Goal: Answer question/provide support

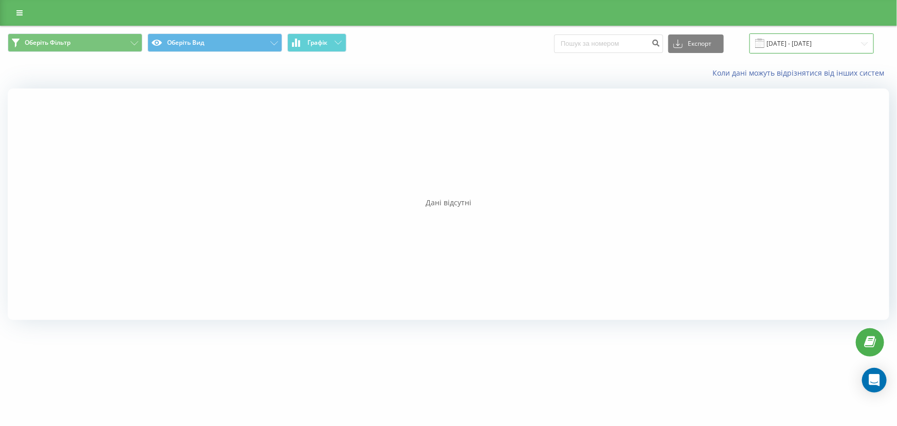
click at [817, 35] on input "14.08.2025 - 15.08.2025" at bounding box center [811, 43] width 124 height 20
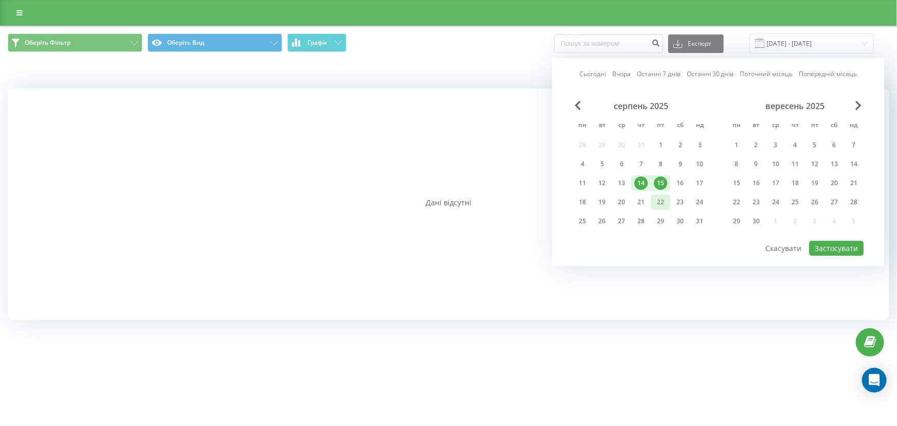
drag, startPoint x: 642, startPoint y: 198, endPoint x: 656, endPoint y: 199, distance: 13.9
click at [642, 198] on div "21" at bounding box center [640, 201] width 13 height 13
click at [657, 199] on div "22" at bounding box center [660, 201] width 13 height 13
click at [623, 202] on div "20" at bounding box center [621, 201] width 13 height 13
click at [643, 201] on div "21" at bounding box center [640, 201] width 13 height 13
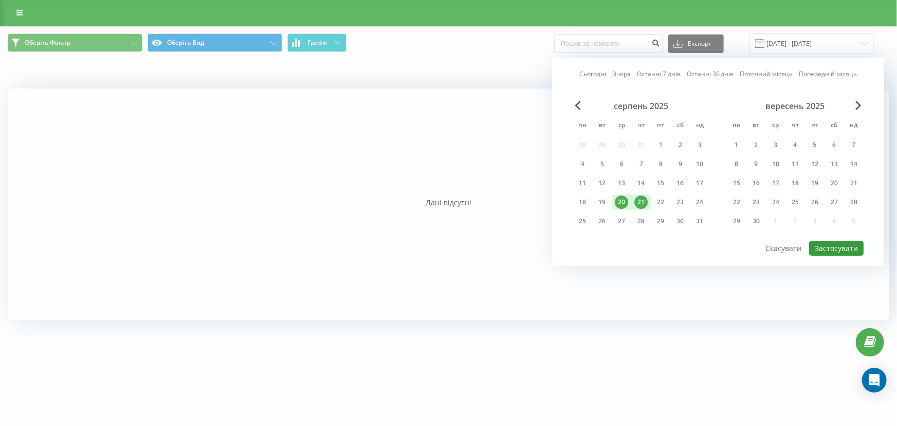
click at [834, 245] on button "Застосувати" at bounding box center [836, 248] width 54 height 15
type input "[DATE] - [DATE]"
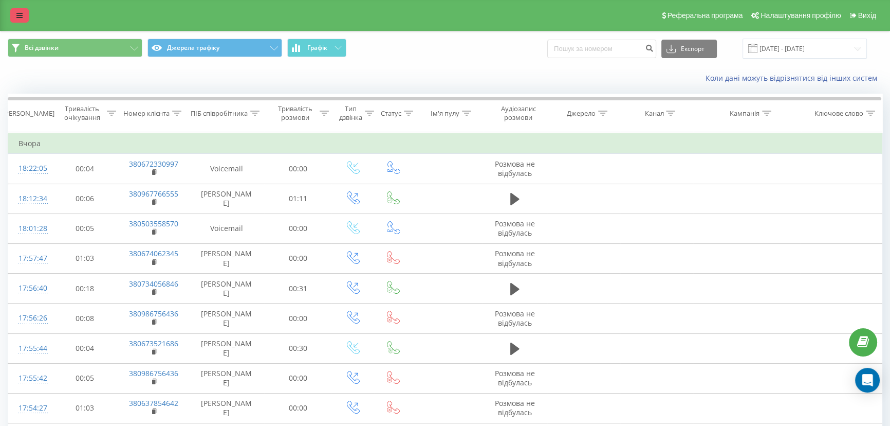
click at [21, 14] on icon at bounding box center [19, 15] width 6 height 7
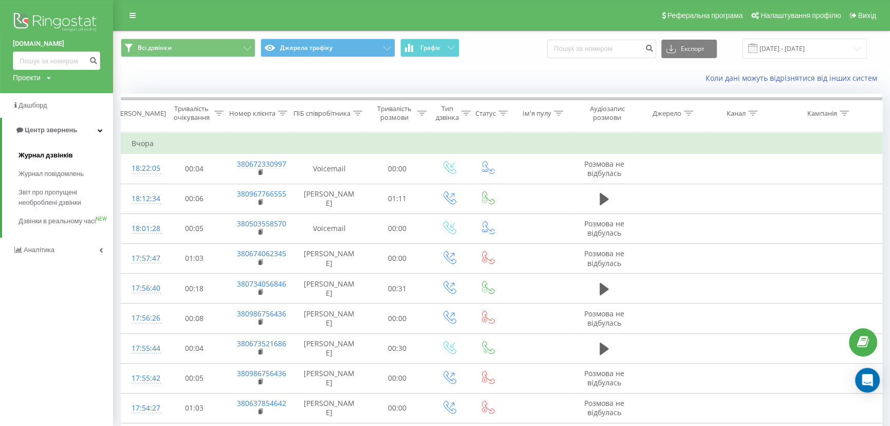
click at [40, 153] on span "Журнал дзвінків" at bounding box center [46, 155] width 54 height 10
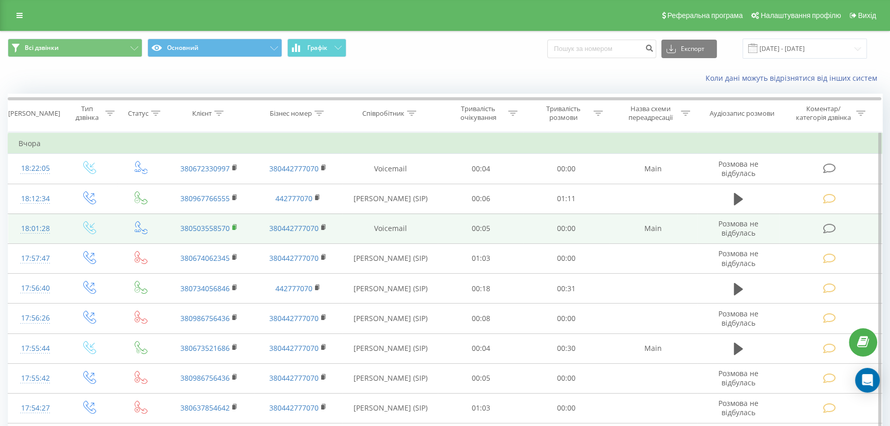
click at [236, 230] on icon at bounding box center [235, 227] width 6 height 7
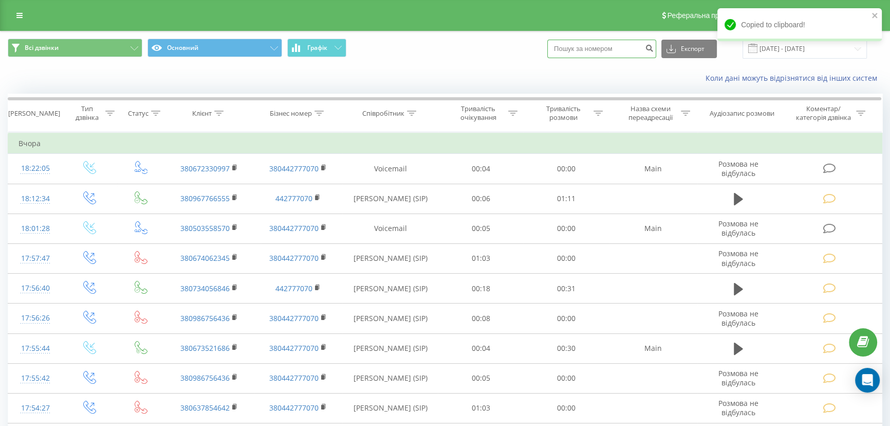
click at [594, 46] on input at bounding box center [601, 49] width 109 height 19
paste input "380503558570"
type input "380503558570"
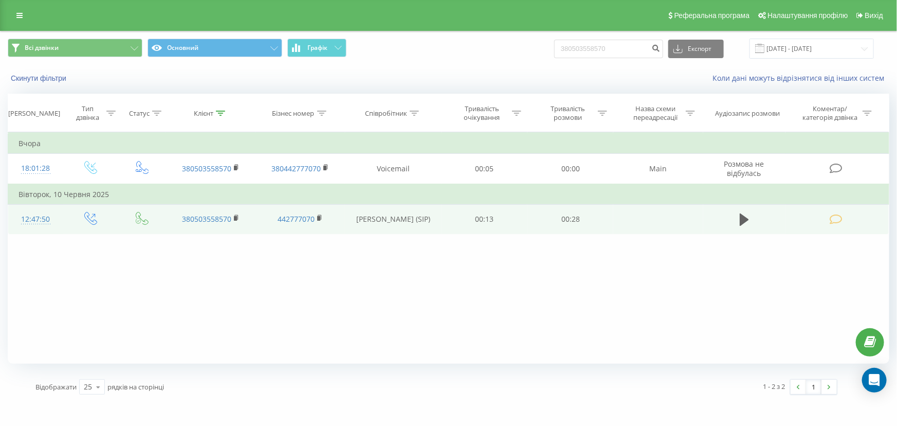
click at [834, 219] on icon at bounding box center [835, 219] width 13 height 11
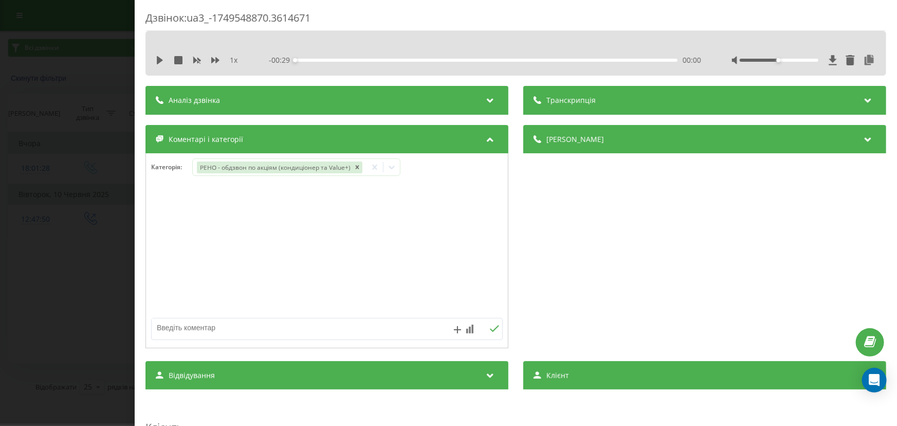
click at [66, 216] on div "Дзвінок : ua3_-1749548870.3614671 1 x - 00:29 00:00 00:00 Транскрипція Для AI-а…" at bounding box center [448, 213] width 897 height 426
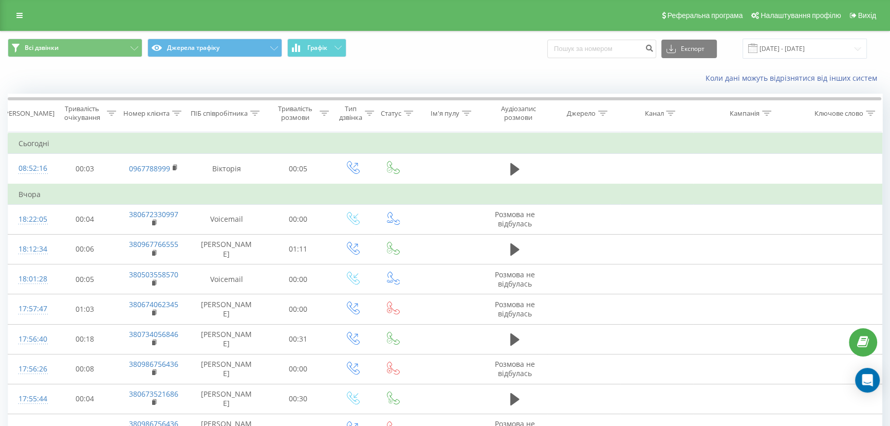
click at [2, 19] on div "Реферальна програма Налаштування профілю Вихід" at bounding box center [445, 15] width 890 height 31
click at [15, 15] on link at bounding box center [19, 15] width 19 height 14
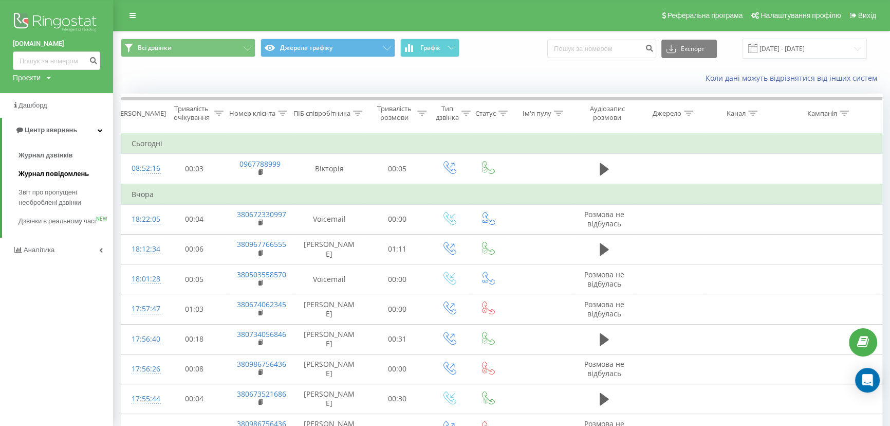
click at [44, 172] on span "Журнал повідомлень" at bounding box center [54, 174] width 70 height 10
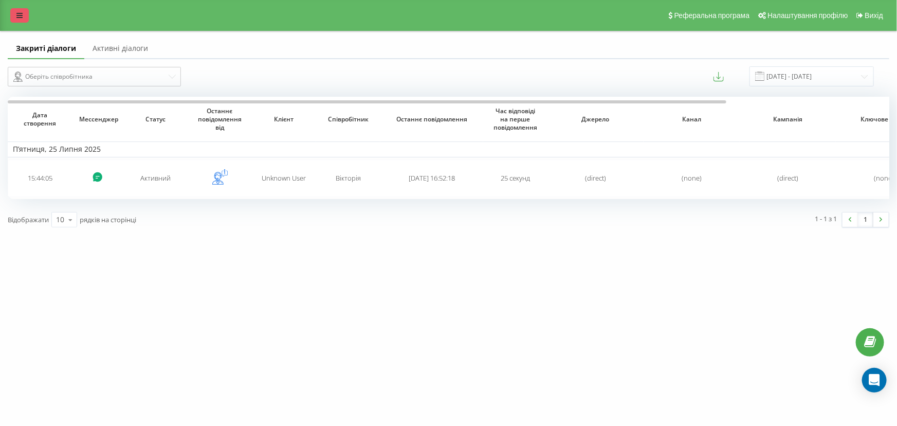
click at [15, 15] on link at bounding box center [19, 15] width 19 height 14
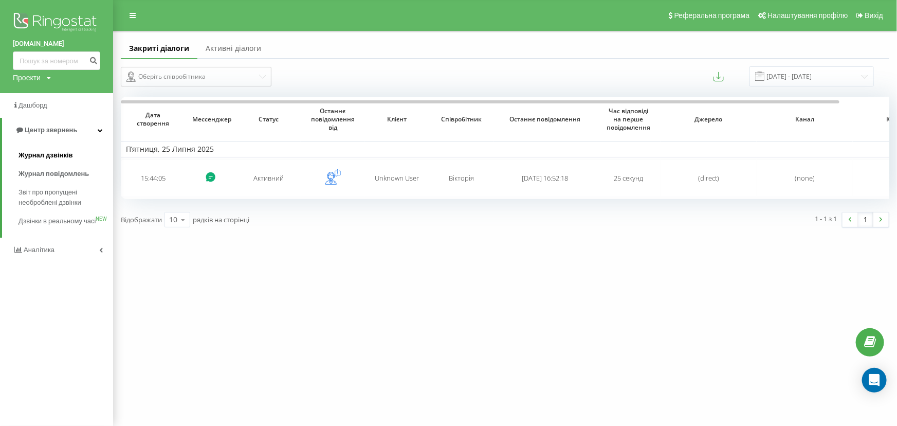
click at [38, 154] on span "Журнал дзвінків" at bounding box center [46, 155] width 54 height 10
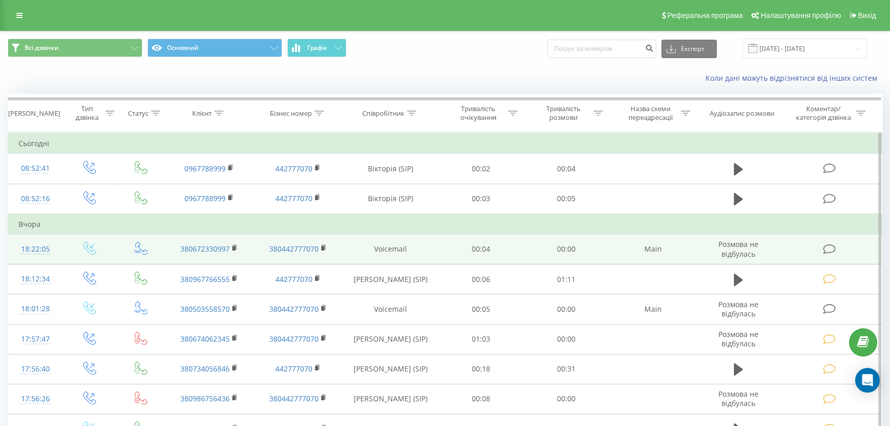
click at [231, 246] on td "380672330997" at bounding box center [209, 249] width 89 height 30
click at [233, 246] on rect at bounding box center [233, 248] width 3 height 5
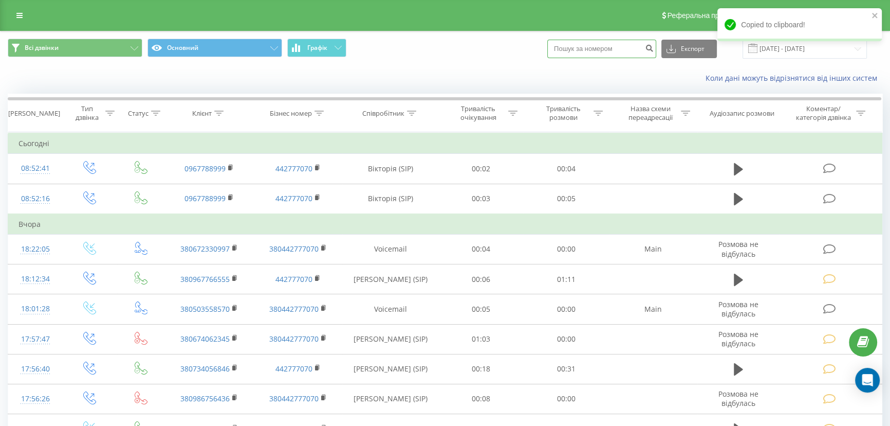
click at [590, 47] on input at bounding box center [601, 49] width 109 height 19
paste input "380672330997"
type input "380672330997"
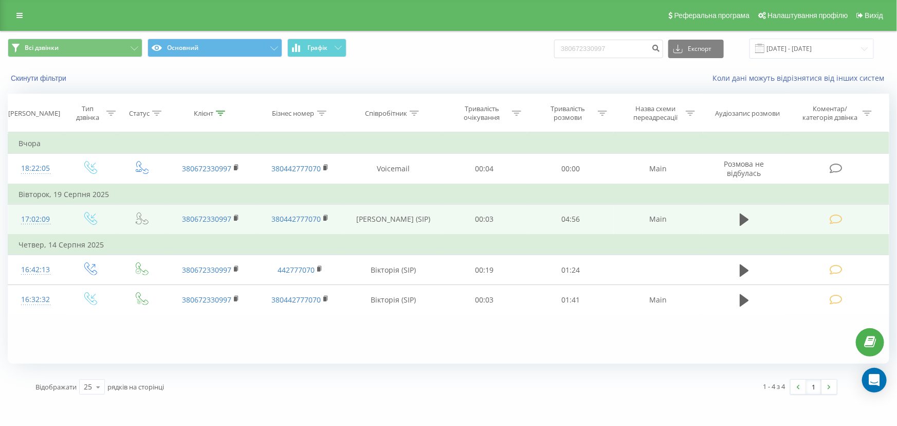
click at [841, 221] on icon at bounding box center [835, 219] width 13 height 11
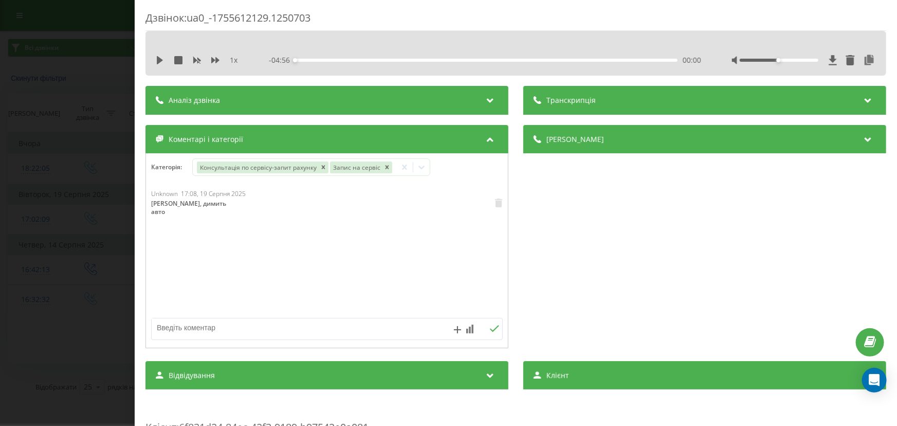
click at [125, 231] on div "Дзвінок : ua0_-1755612129.1250703 1 x - 04:56 00:00 00:00 Транскрипція Для AI-а…" at bounding box center [448, 213] width 897 height 426
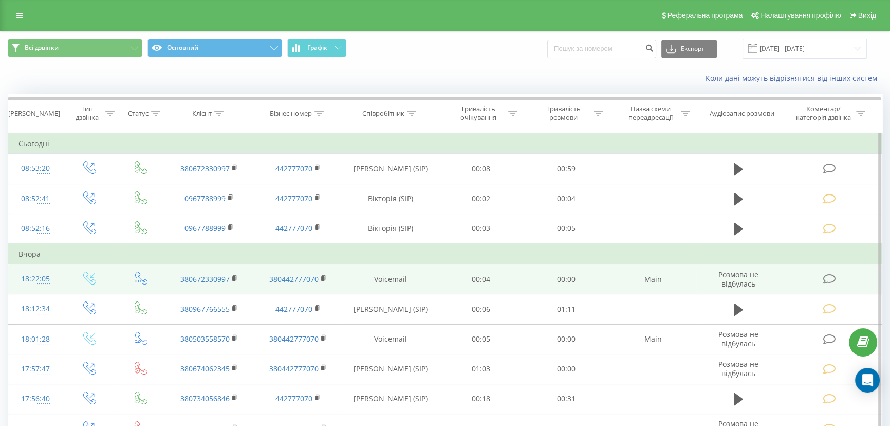
click at [826, 281] on icon at bounding box center [829, 278] width 13 height 11
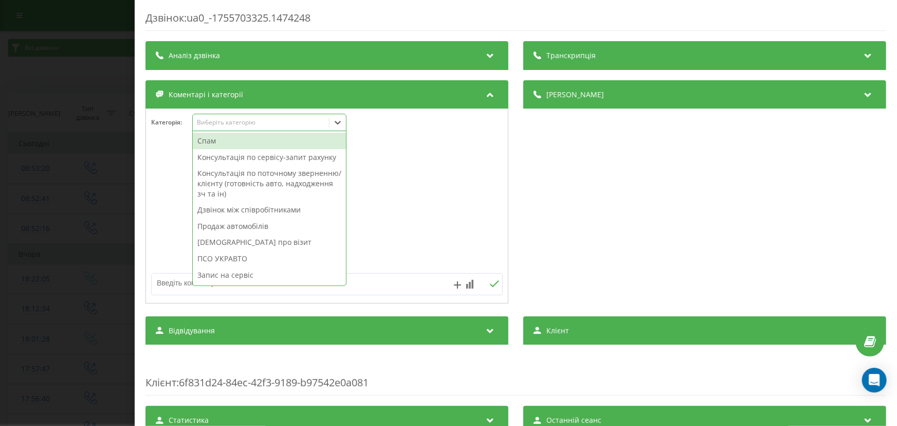
click at [226, 130] on div "Виберіть категорію" at bounding box center [269, 122] width 154 height 17
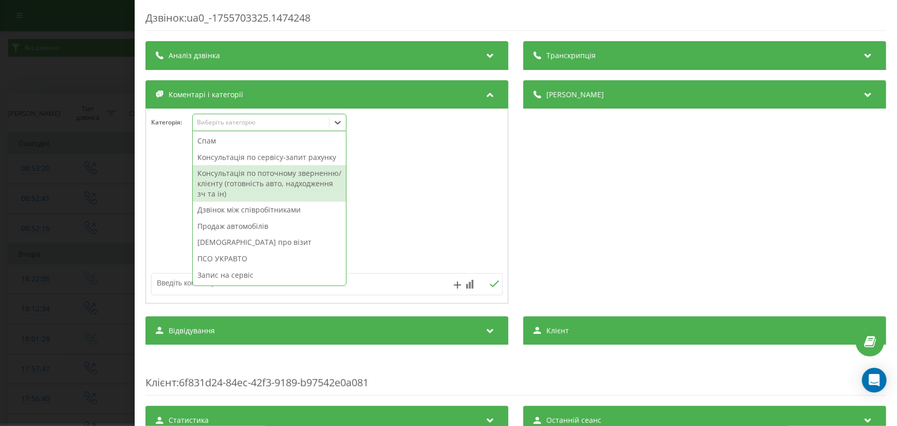
click at [220, 170] on div "Консультація по поточному зверненню/клієнту (готовність авто, надходження зч та…" at bounding box center [269, 183] width 153 height 36
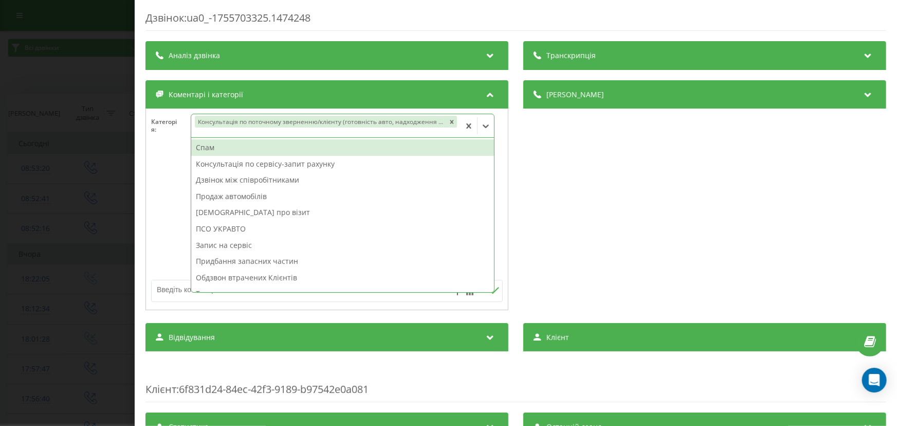
click at [167, 289] on textarea at bounding box center [292, 289] width 281 height 19
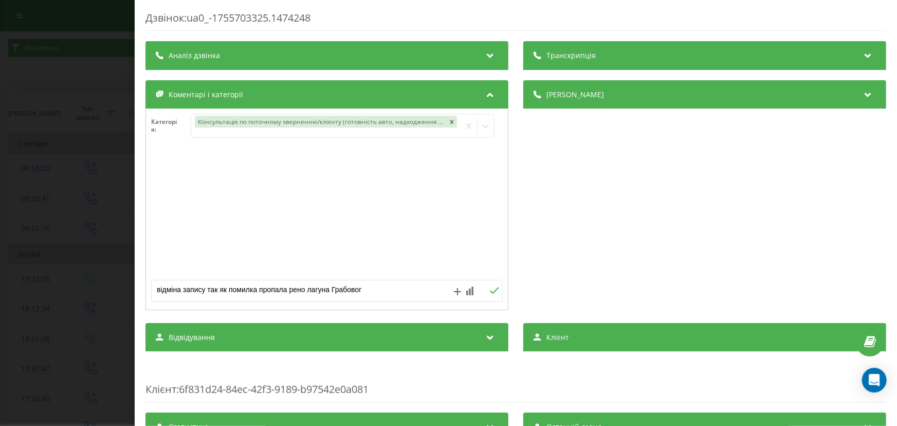
type textarea "відміна запису так як помилка пропала рено лагуна Грабового"
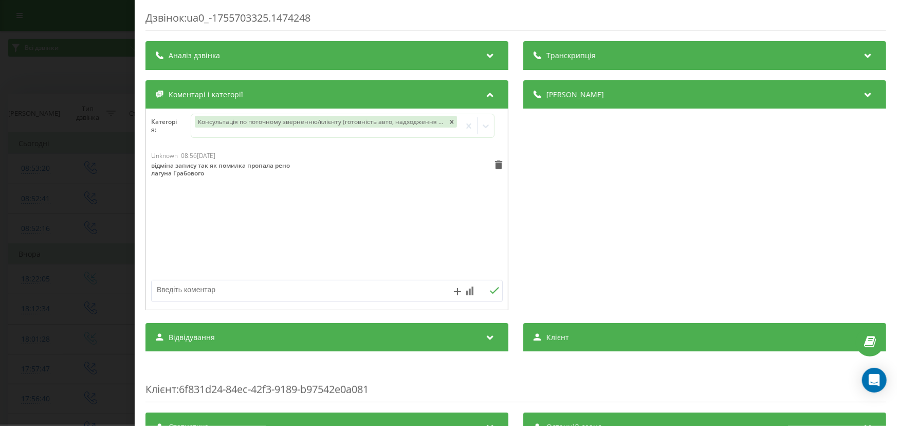
click at [56, 197] on div "Дзвінок : ua0_-1755703325.1474248 Транскрипція Для AI-аналізу майбутніх дзвінкі…" at bounding box center [448, 213] width 897 height 426
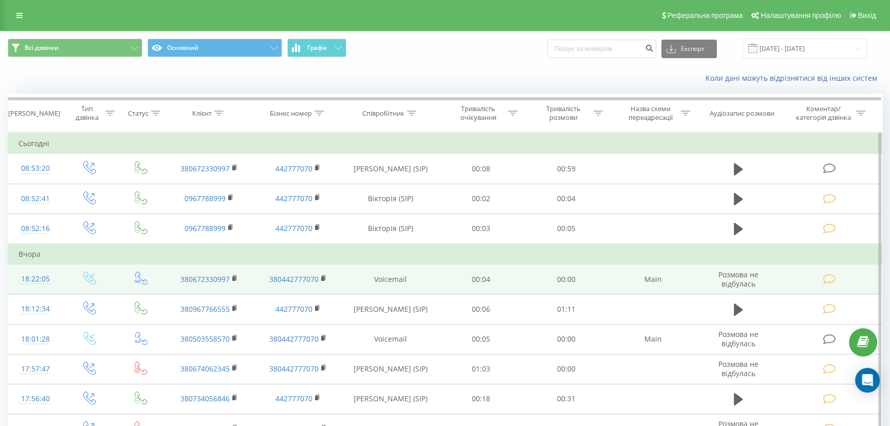
click at [831, 277] on icon at bounding box center [829, 278] width 13 height 11
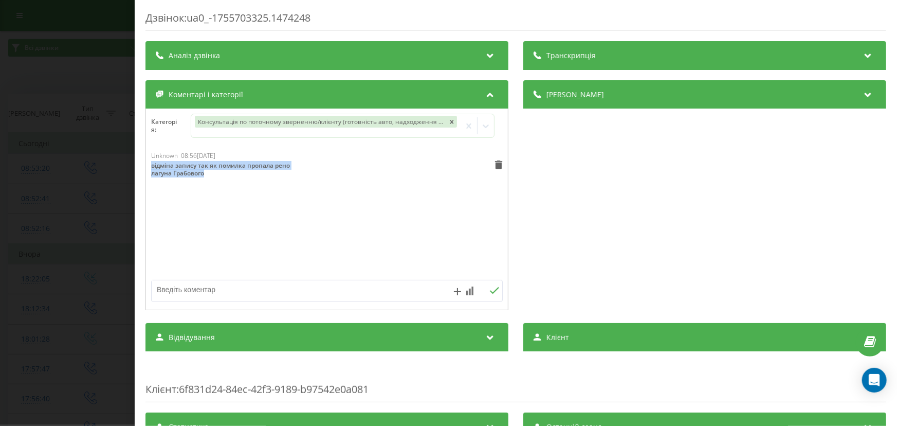
drag, startPoint x: 212, startPoint y: 173, endPoint x: 141, endPoint y: 169, distance: 71.0
click at [141, 169] on div "Дзвінок : ua0_-1755703325.1474248 Транскрипція Для AI-аналізу майбутніх дзвінкі…" at bounding box center [516, 213] width 762 height 426
copy div "відміна запису так як помилка пропала рено лагуна Грабового"
click at [80, 210] on div "Дзвінок : ua0_-1755703325.1474248 Транскрипція Для AI-аналізу майбутніх дзвінкі…" at bounding box center [448, 213] width 897 height 426
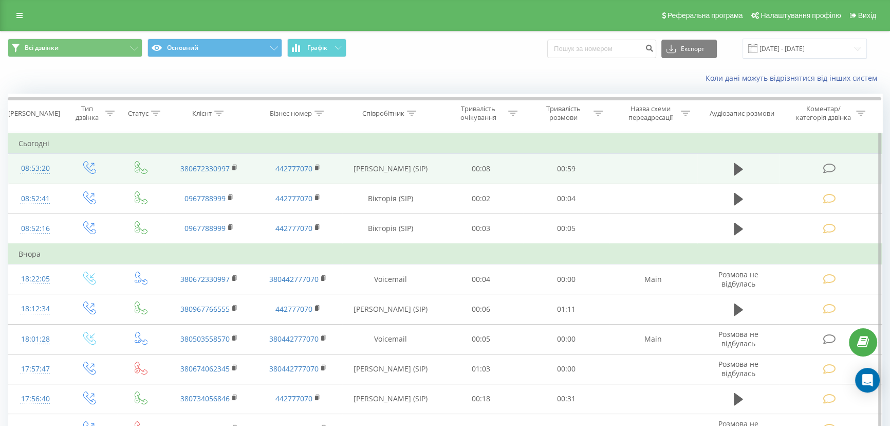
click at [817, 169] on td at bounding box center [831, 169] width 102 height 30
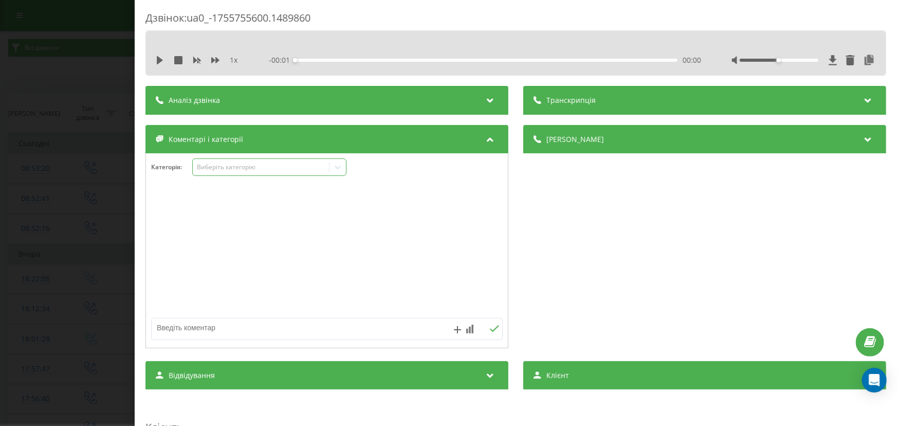
click at [217, 165] on div "Виберіть категорію" at bounding box center [260, 167] width 128 height 8
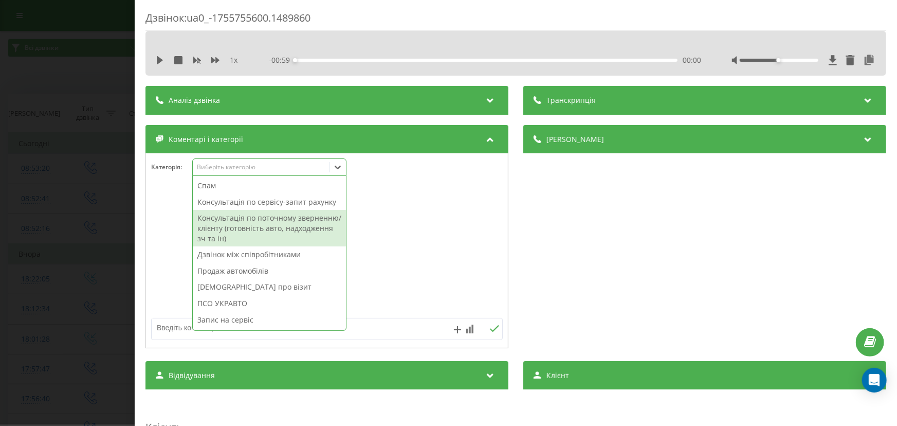
click at [232, 230] on div "Консультація по поточному зверненню/клієнту (готовність авто, надходження зч та…" at bounding box center [269, 228] width 153 height 36
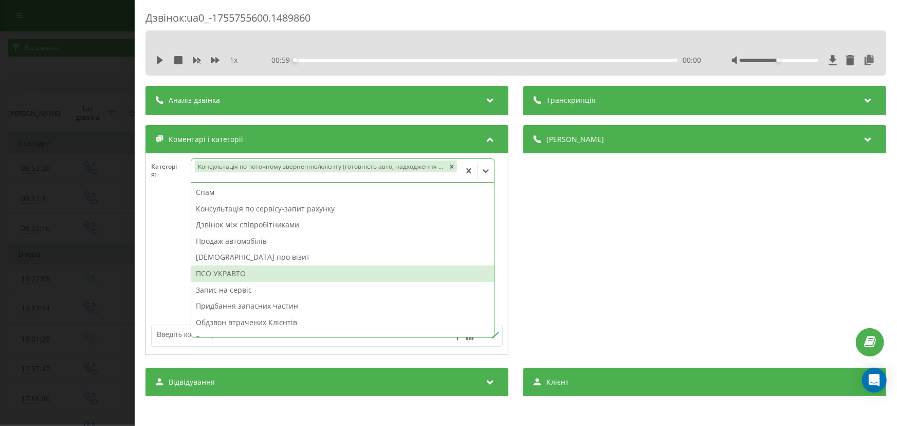
click at [174, 337] on textarea at bounding box center [292, 334] width 281 height 19
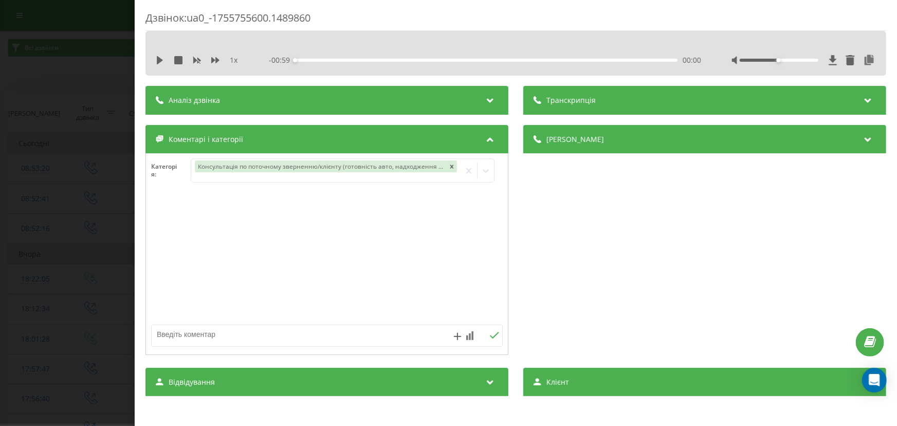
paste textarea "відміна запису так як помилка пропала рено лагуна Грабового"
type textarea "відміна запису так як помилка пропала рено лагуна Грабового"
click at [493, 332] on icon at bounding box center [494, 334] width 10 height 7
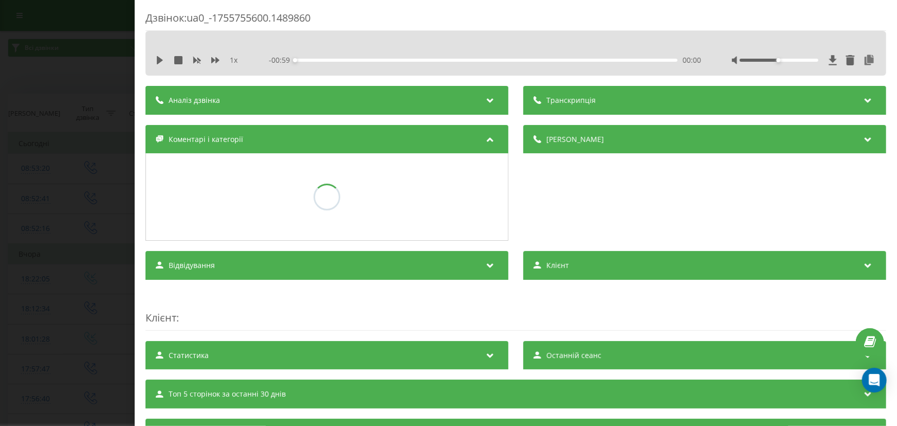
click at [77, 235] on div "Дзвінок : ua0_-1755755600.1489860 1 x - 00:59 00:00 00:00 Транскрипція Для AI-а…" at bounding box center [448, 213] width 897 height 426
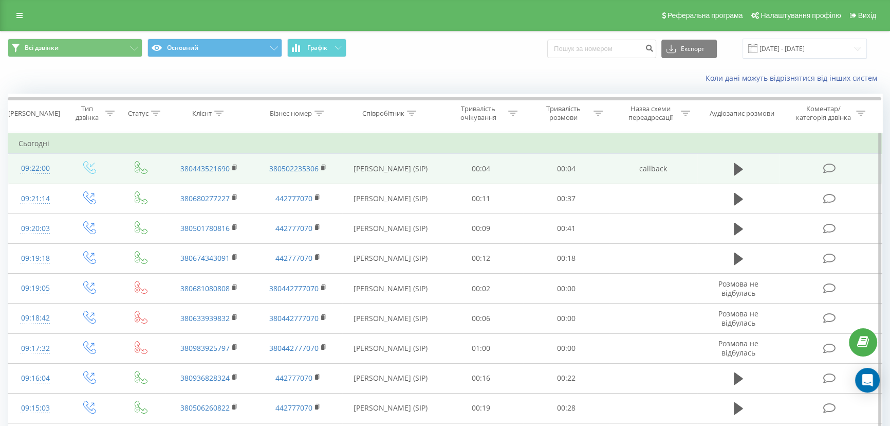
click at [828, 168] on icon at bounding box center [829, 168] width 13 height 11
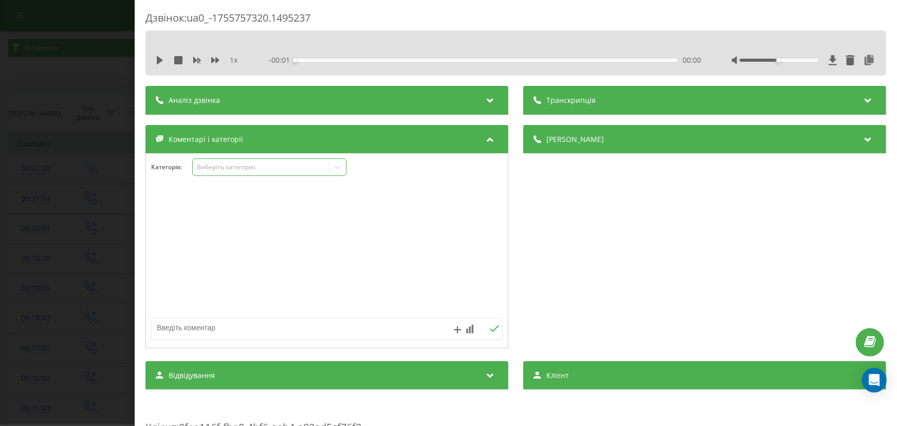
click at [222, 168] on div "Виберіть категорію" at bounding box center [260, 167] width 128 height 8
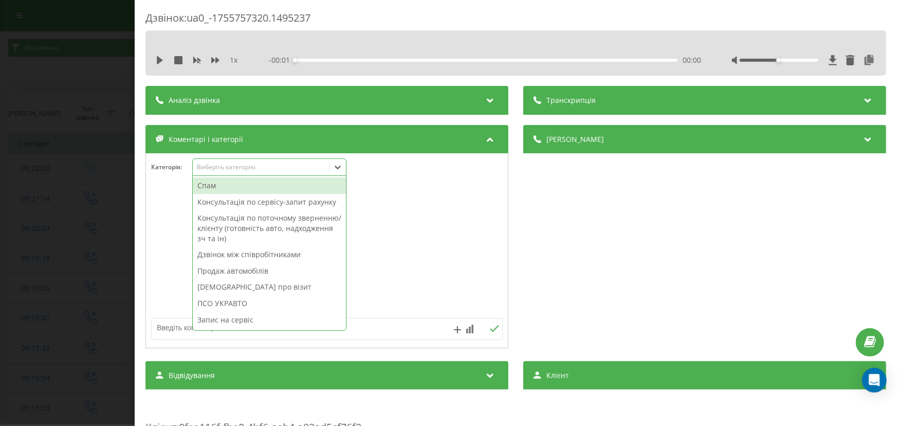
click at [225, 188] on div "Спам" at bounding box center [269, 185] width 153 height 16
click at [67, 187] on div "Дзвінок : ua0_-1755757320.1495237 1 x - 00:01 00:00 00:00 Транскрипція Для AI-а…" at bounding box center [448, 213] width 897 height 426
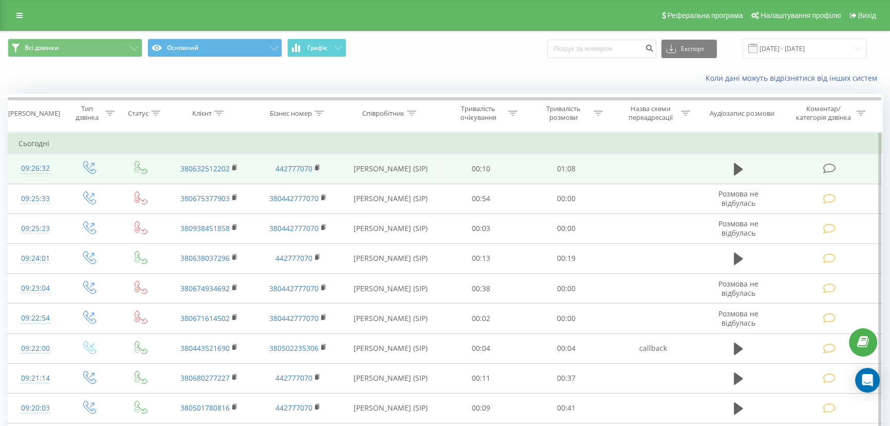
click at [827, 174] on td at bounding box center [831, 169] width 102 height 30
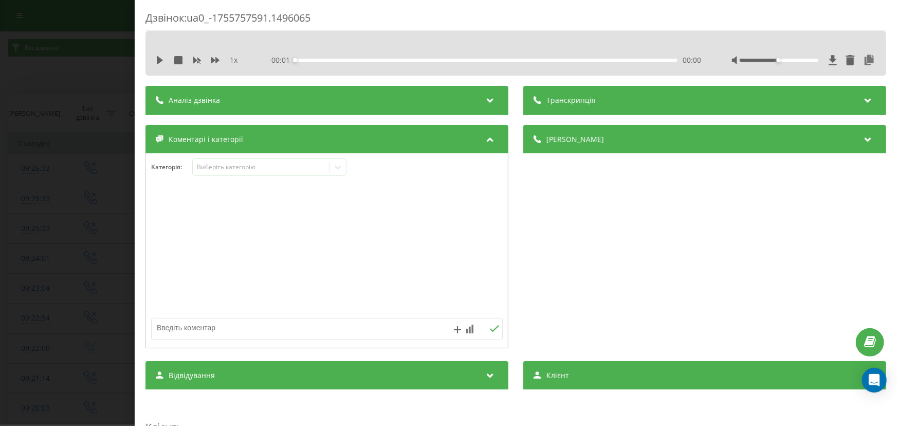
click at [255, 156] on div "Категорія : Виберіть категорію" at bounding box center [326, 250] width 363 height 195
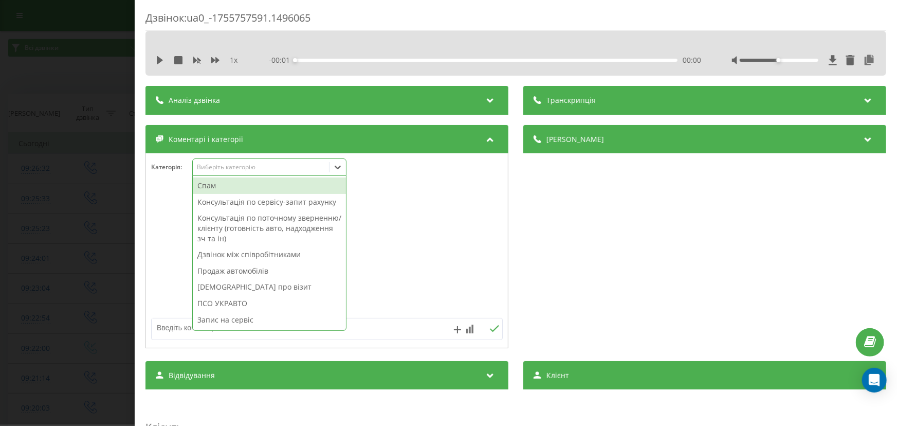
click at [254, 163] on div "Виберіть категорію" at bounding box center [260, 167] width 128 height 8
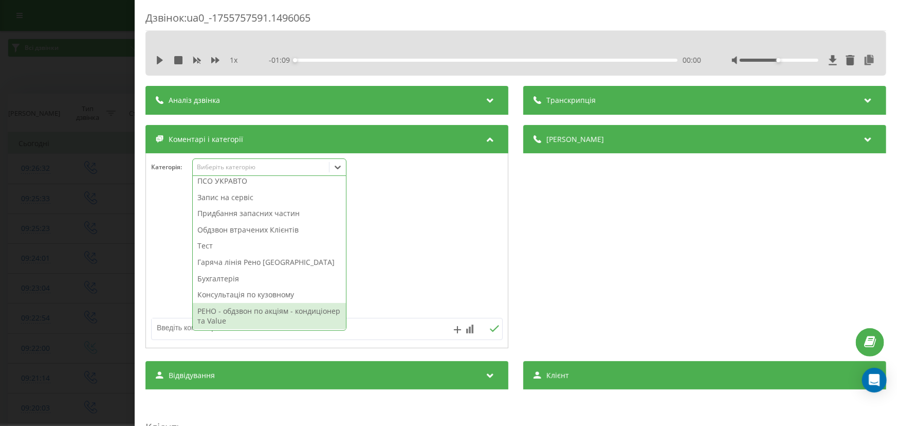
click at [233, 327] on div "РЕНО - обдзвон по акціям - кондиціонер та Value" at bounding box center [269, 316] width 153 height 26
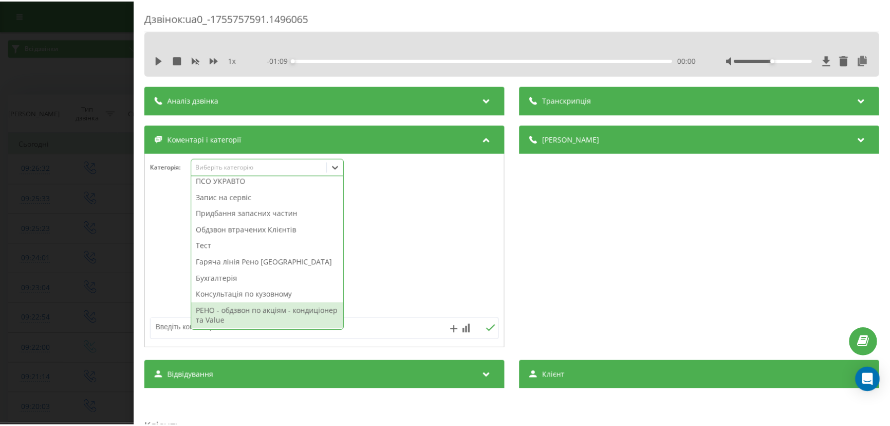
scroll to position [86, 0]
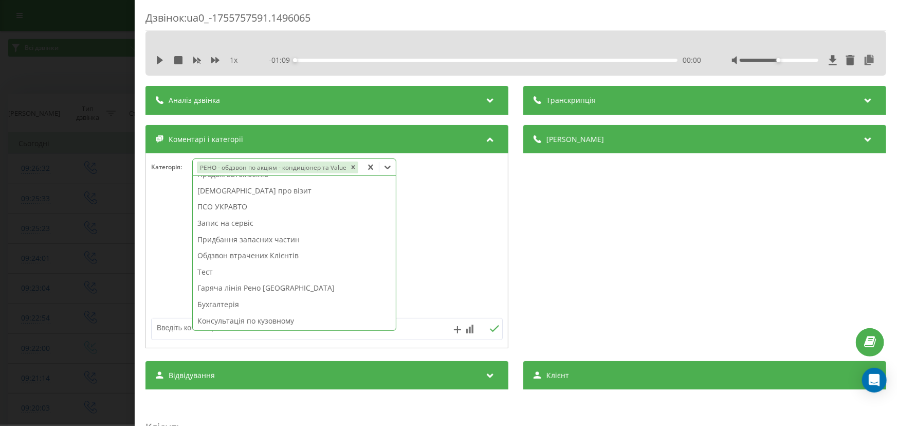
click at [82, 267] on div "Дзвінок : ua0_-1755757591.1496065 1 x - 01:09 00:00 00:00 Транскрипція Для AI-а…" at bounding box center [448, 213] width 897 height 426
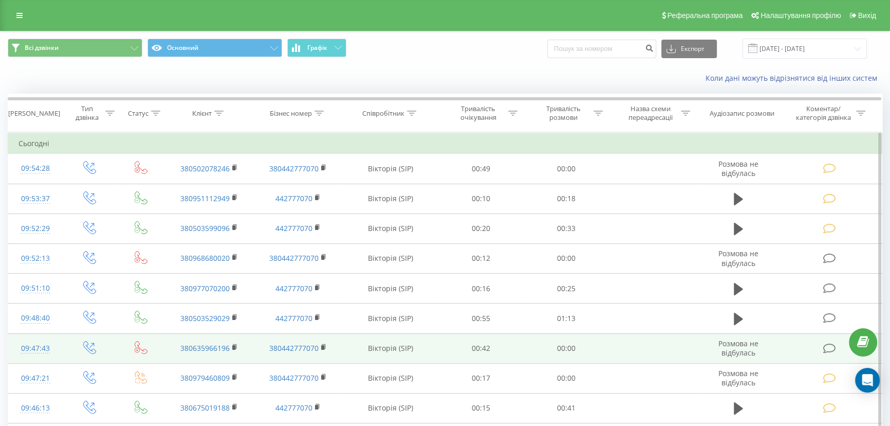
click at [826, 346] on icon at bounding box center [829, 348] width 13 height 11
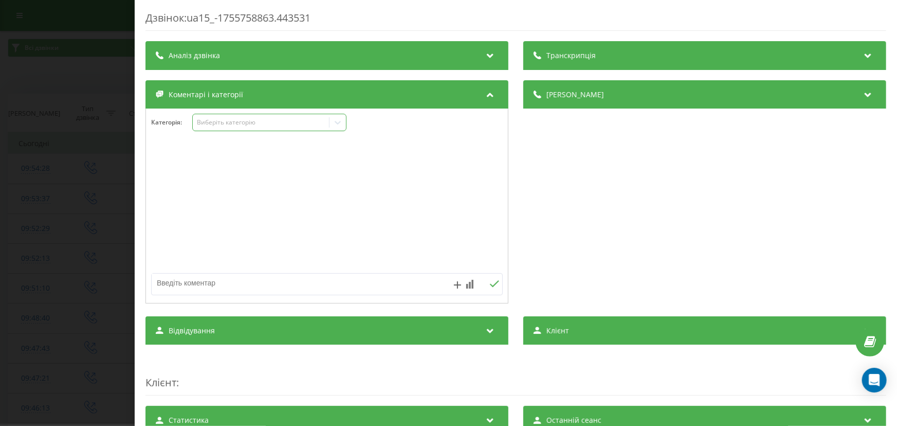
click at [234, 123] on div "Виберіть категорію" at bounding box center [260, 122] width 128 height 8
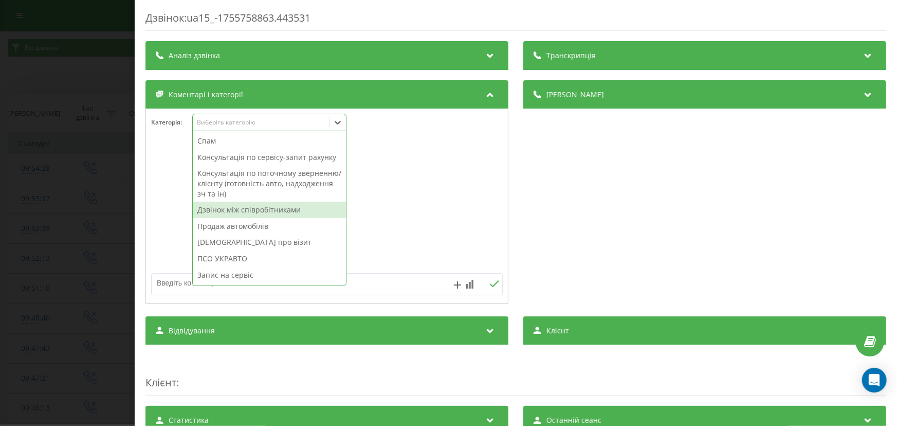
scroll to position [123, 0]
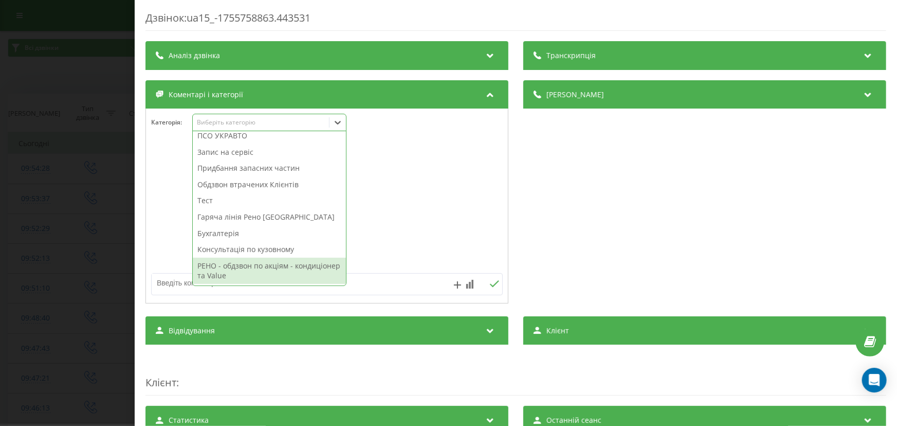
click at [246, 273] on div "РЕНО - обдзвон по акціям - кондиціонер та Value" at bounding box center [269, 270] width 153 height 26
click at [41, 217] on div "Дзвінок : ua15_-1755758863.443531 Транскрипція Для AI-аналізу майбутніх дзвінкі…" at bounding box center [448, 213] width 897 height 426
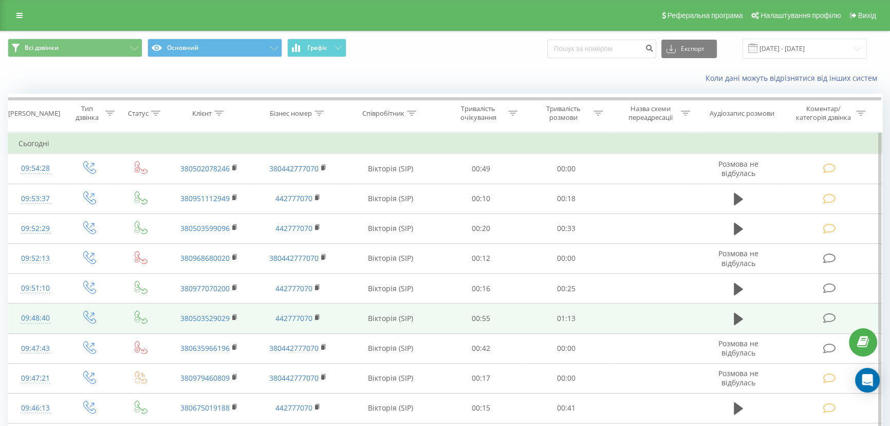
click at [828, 313] on icon at bounding box center [829, 317] width 13 height 11
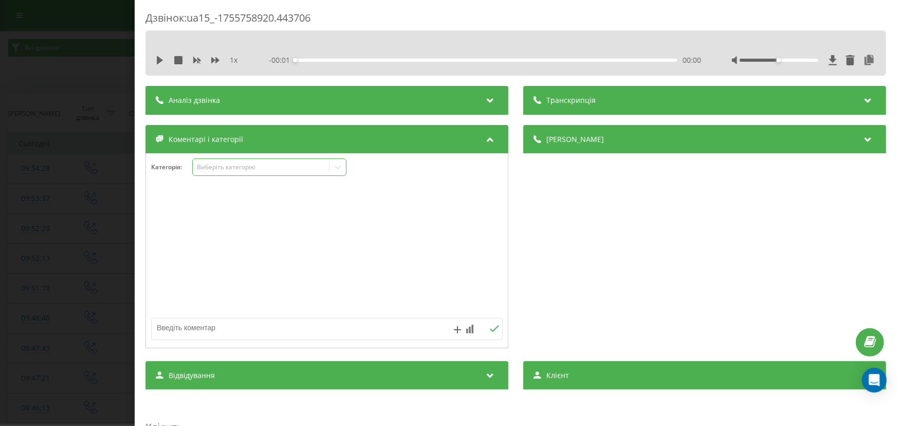
click at [229, 164] on div "Виберіть категорію" at bounding box center [260, 167] width 128 height 8
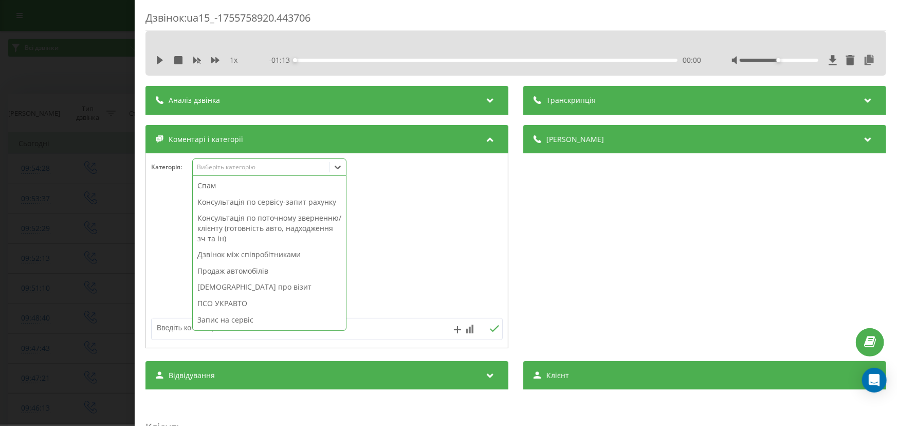
scroll to position [123, 0]
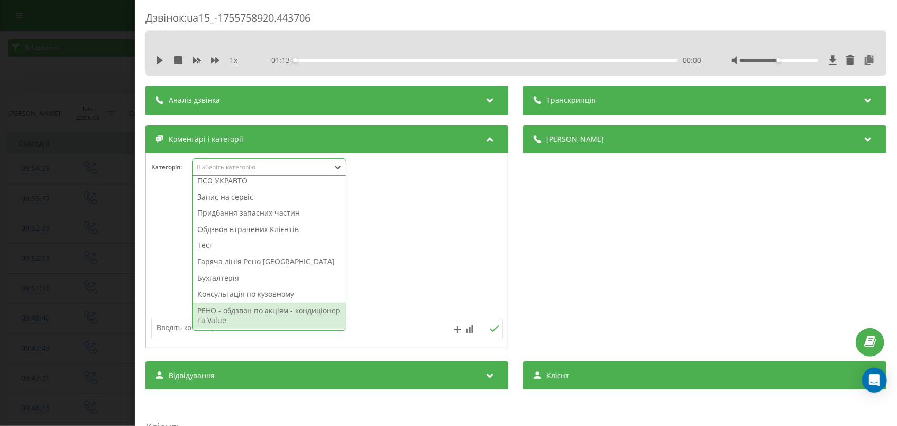
click at [256, 319] on div "РЕНО - обдзвон по акціям - кондиціонер та Value" at bounding box center [269, 315] width 153 height 26
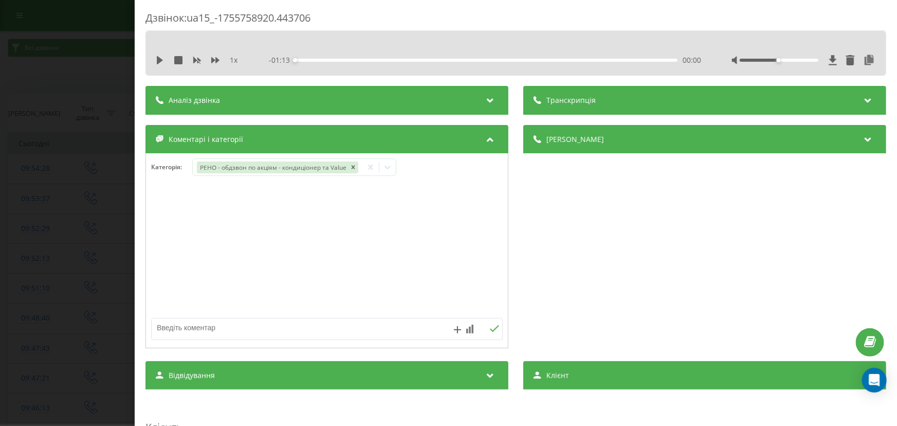
click at [57, 272] on div "Дзвінок : ua15_-1755758920.443706 1 x - 01:13 00:00 00:00 Транскрипція Для AI-а…" at bounding box center [448, 213] width 897 height 426
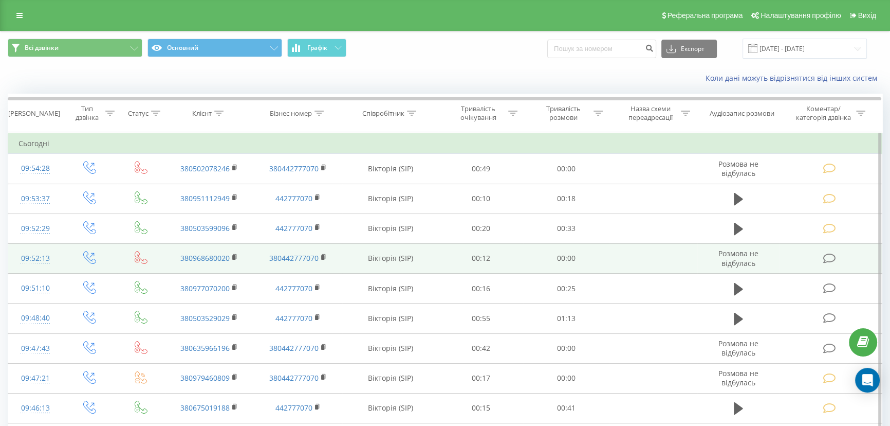
click at [827, 260] on icon at bounding box center [829, 258] width 13 height 11
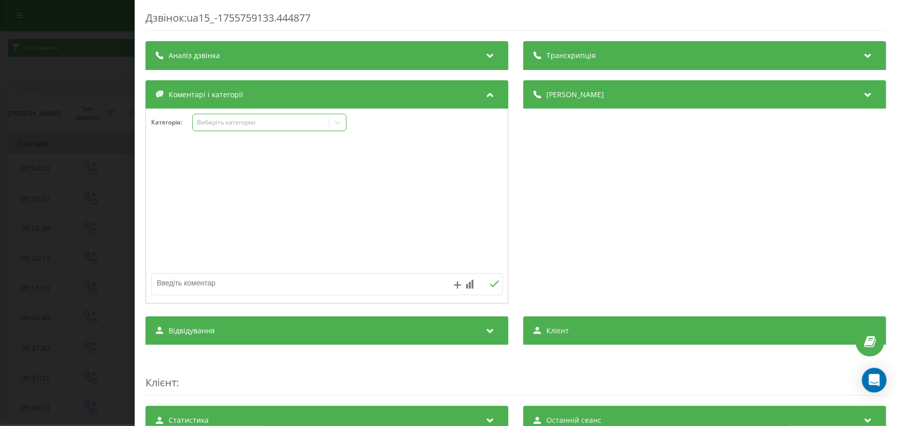
click at [231, 123] on div "Виберіть категорію" at bounding box center [260, 122] width 128 height 8
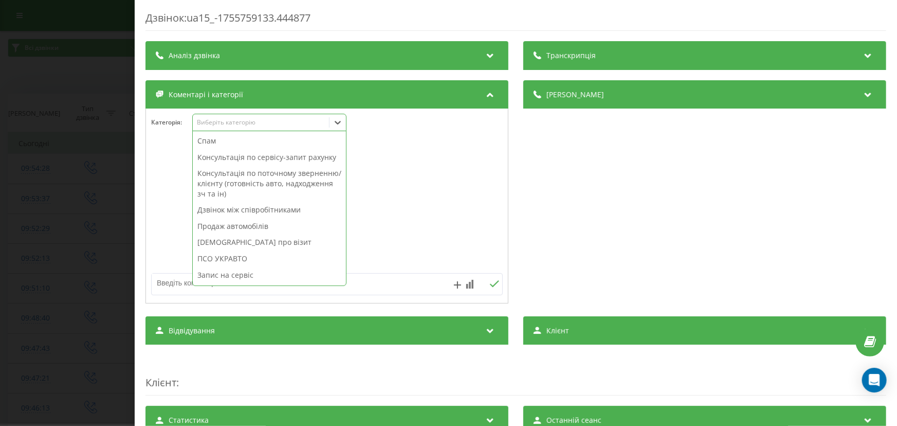
scroll to position [123, 0]
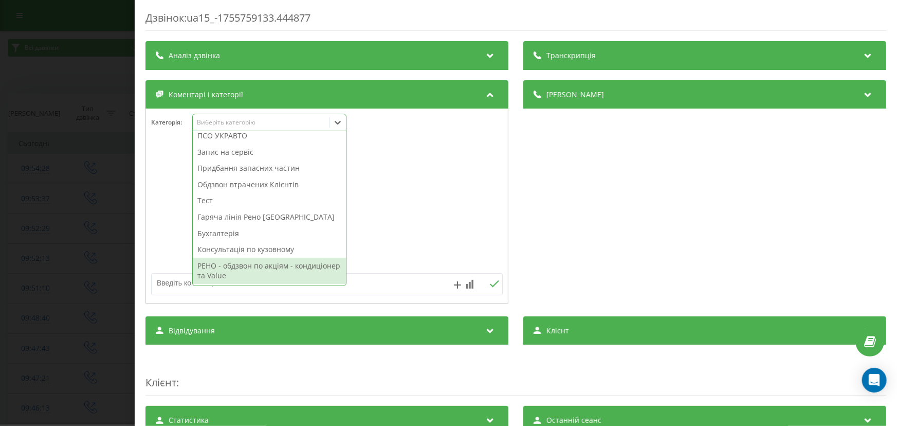
click at [250, 264] on div "РЕНО - обдзвон по акціям - кондиціонер та Value" at bounding box center [269, 270] width 153 height 26
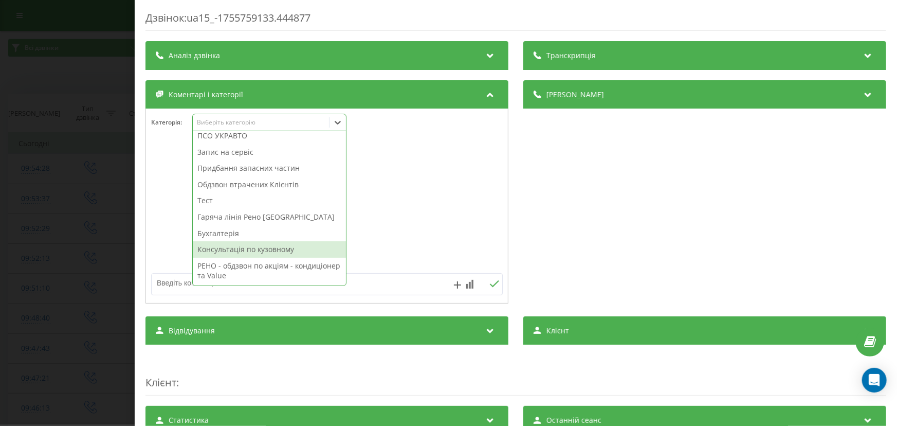
scroll to position [0, 0]
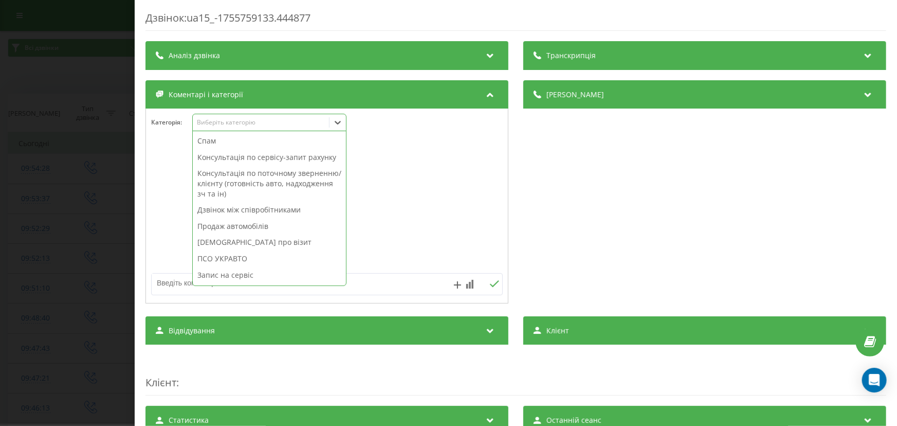
click at [61, 217] on div "Дзвінок : ua15_-1755759133.444877 Транскрипція Для AI-аналізу майбутніх дзвінкі…" at bounding box center [448, 213] width 897 height 426
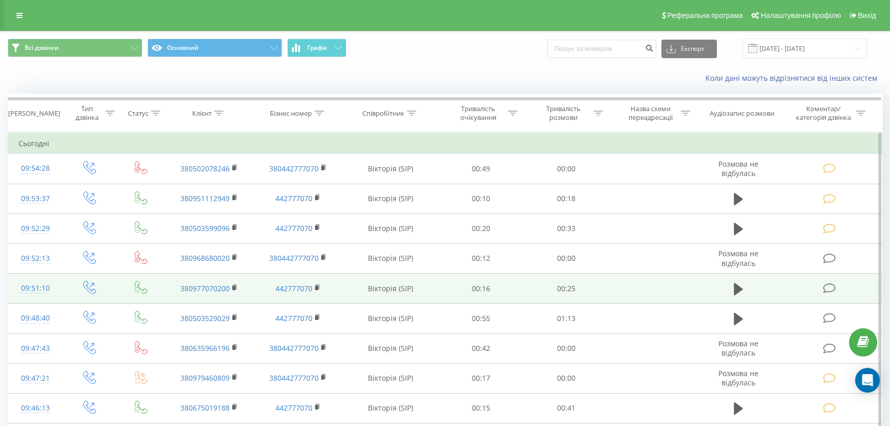
click at [827, 283] on icon at bounding box center [829, 288] width 13 height 11
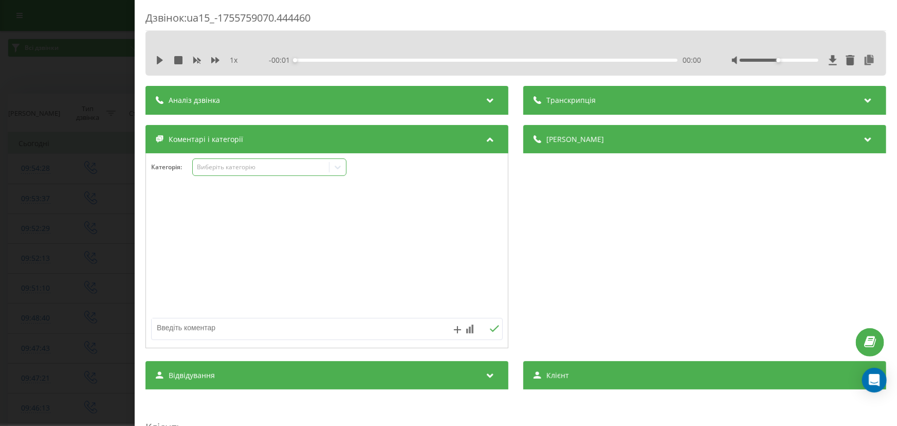
click at [238, 161] on div "Виберіть категорію" at bounding box center [269, 166] width 154 height 17
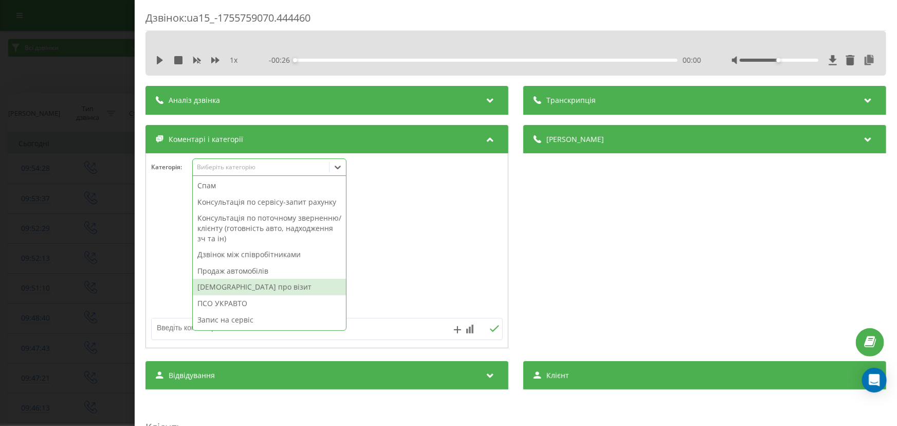
scroll to position [123, 0]
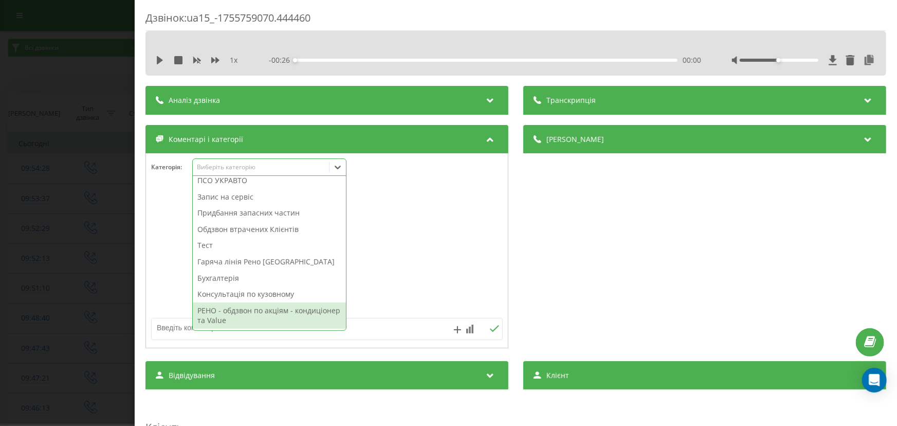
click at [246, 315] on div "РЕНО - обдзвон по акціям - кондиціонер та Value" at bounding box center [269, 315] width 153 height 26
click at [61, 276] on div "Дзвінок : ua15_-1755759070.444460 1 x - 00:26 00:00 00:00 Транскрипція Для AI-а…" at bounding box center [448, 213] width 897 height 426
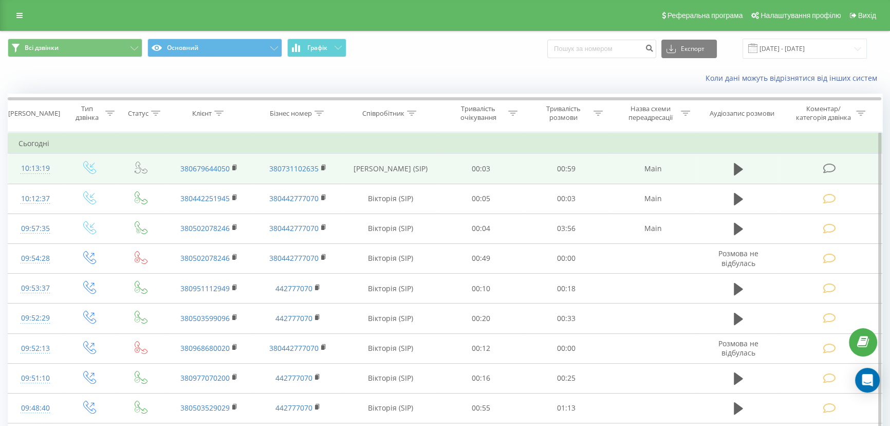
click at [834, 172] on icon at bounding box center [829, 168] width 13 height 11
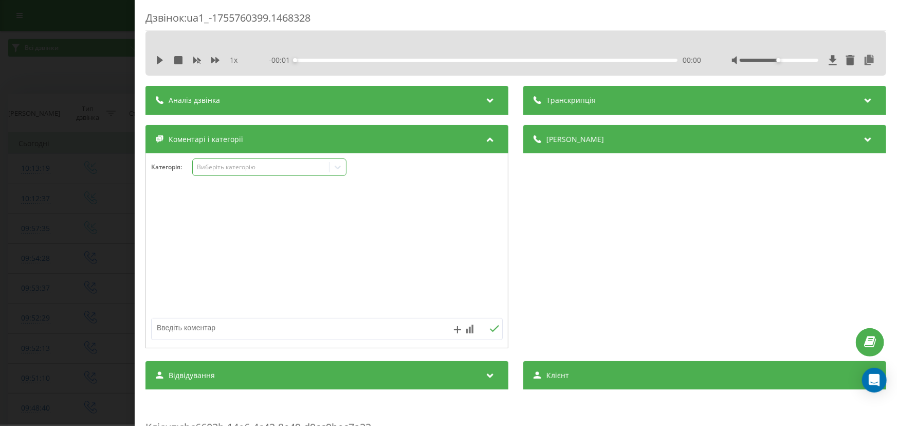
click at [253, 175] on div "Виберіть категорію" at bounding box center [269, 166] width 154 height 17
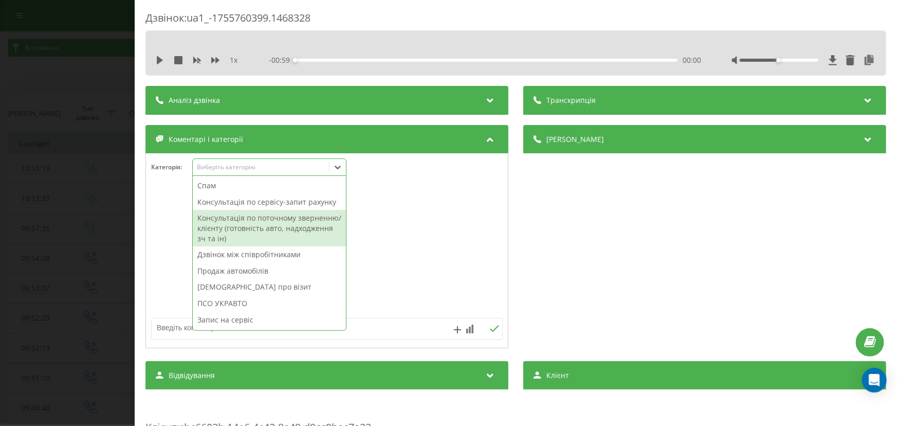
click at [235, 227] on div "Консультація по поточному зверненню/клієнту (готовність авто, надходження зч та…" at bounding box center [269, 228] width 153 height 36
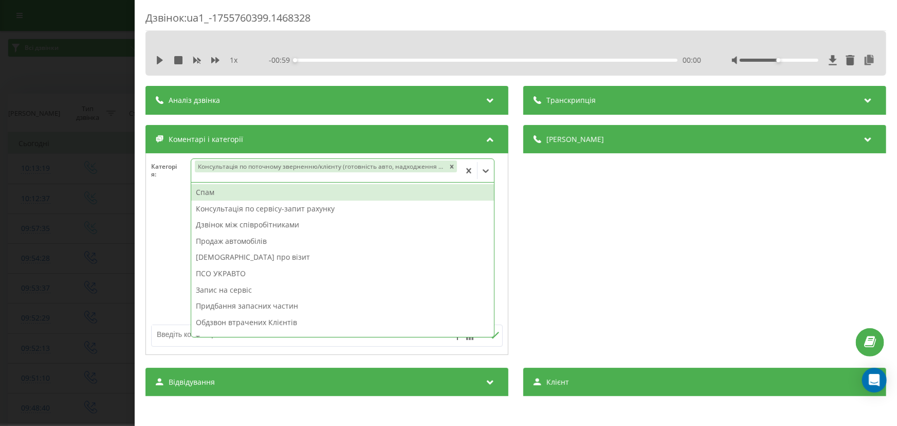
click at [174, 329] on textarea at bounding box center [292, 334] width 281 height 19
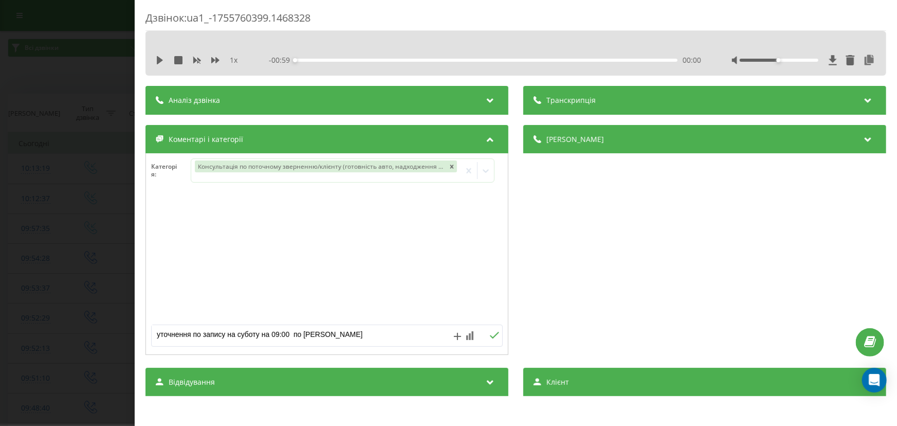
type textarea "уточнення по запису на суботу на 09:00 по рено дастер"
click at [71, 111] on div "Дзвінок : ua1_-1755760399.1468328 1 x - 00:59 00:00 00:00 Транскрипція Для AI-а…" at bounding box center [448, 213] width 897 height 426
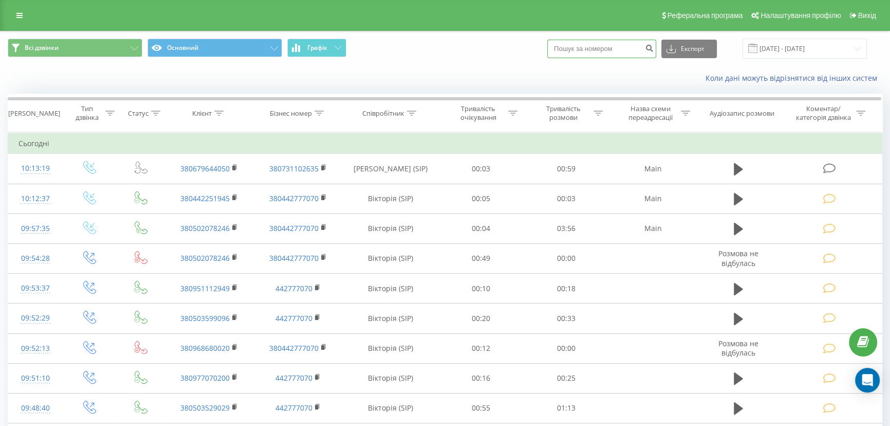
click at [595, 46] on input at bounding box center [601, 49] width 109 height 19
paste input "380978511758"
type input "380978511758"
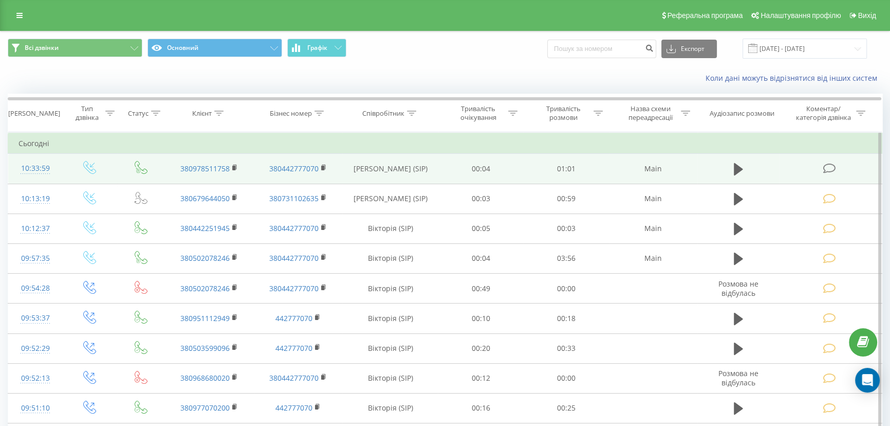
click at [828, 166] on icon at bounding box center [829, 168] width 13 height 11
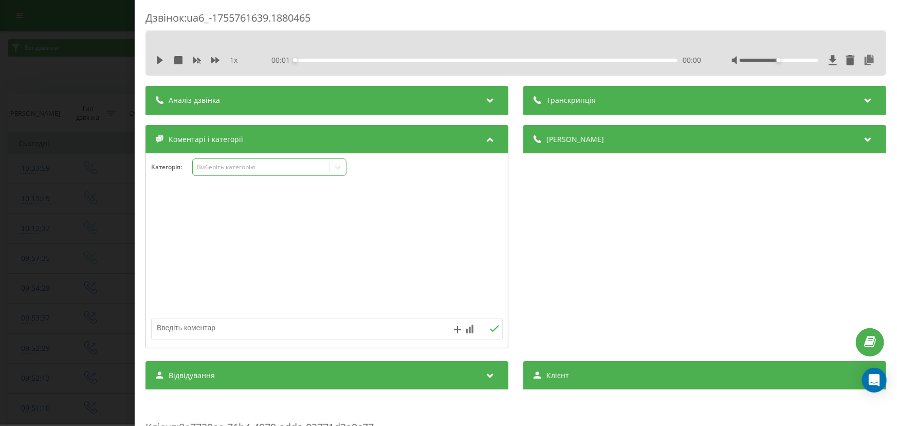
click at [243, 165] on div "Виберіть категорію" at bounding box center [260, 167] width 128 height 8
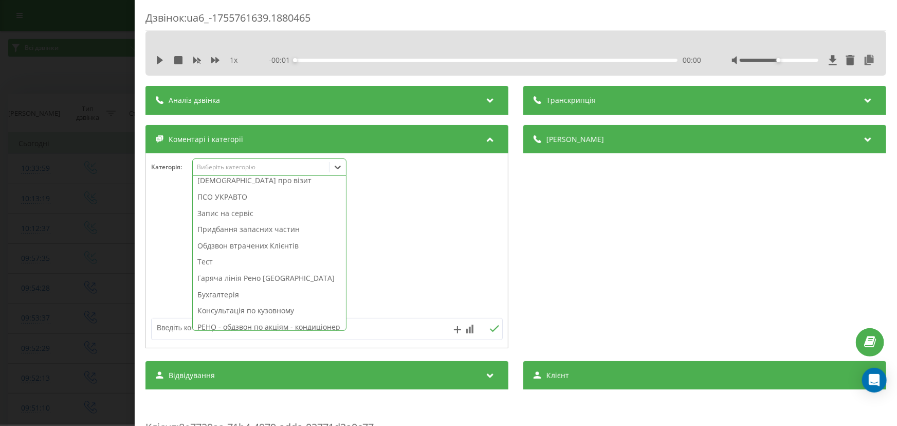
scroll to position [122, 0]
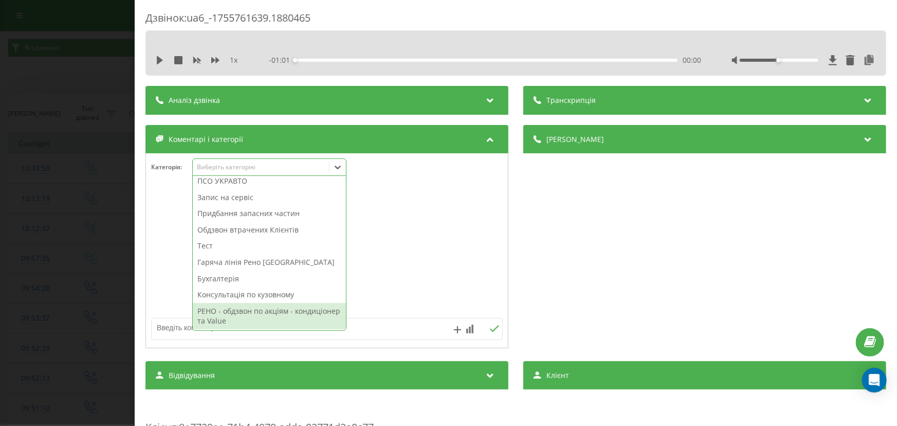
click at [251, 318] on div "РЕНО - обдзвон по акціям - кондиціонер та Value" at bounding box center [269, 316] width 153 height 26
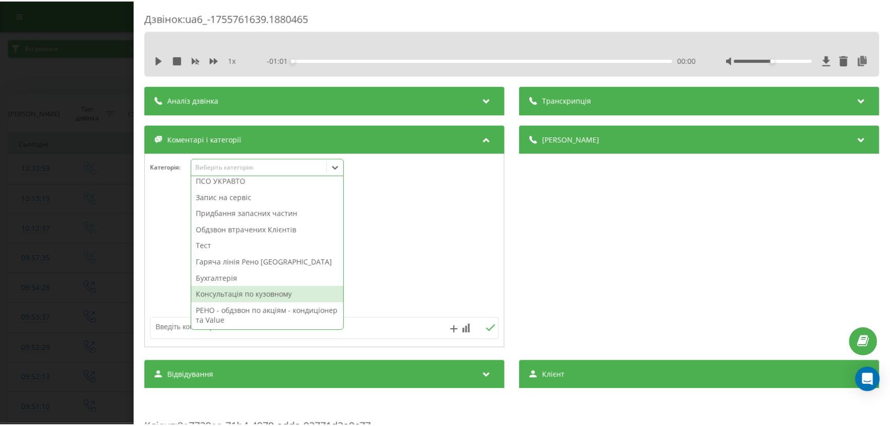
scroll to position [86, 0]
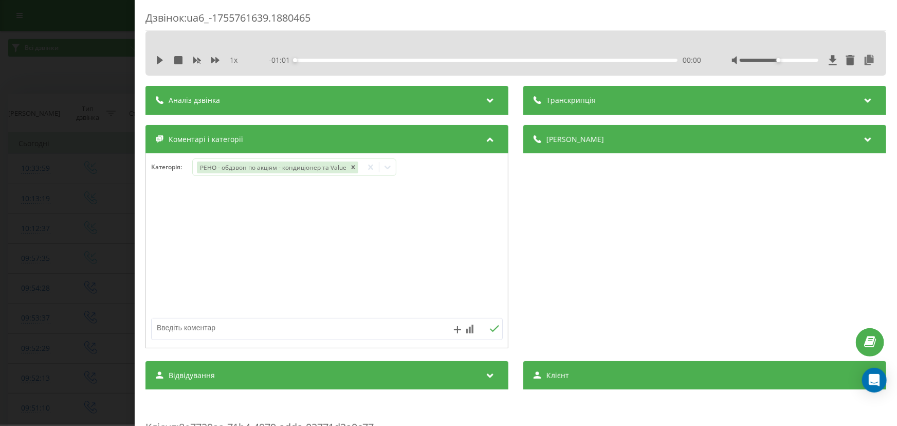
click at [89, 267] on div "Дзвінок : ua6_-1755761639.1880465 1 x - 01:01 00:00 00:00 Транскрипція Для AI-а…" at bounding box center [448, 213] width 897 height 426
